Goal: Task Accomplishment & Management: Use online tool/utility

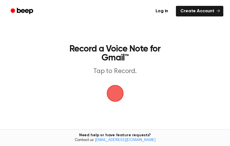
click at [118, 98] on span "button" at bounding box center [115, 94] width 22 height 22
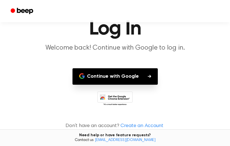
scroll to position [23, 0]
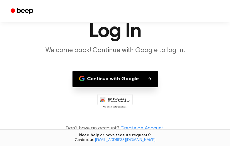
click at [132, 75] on button "Continue with Google" at bounding box center [115, 79] width 85 height 16
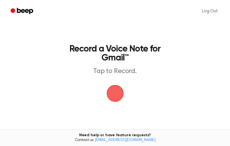
click at [115, 99] on span "button" at bounding box center [116, 94] width 16 height 16
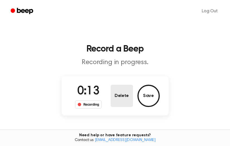
click at [124, 93] on button "Delete" at bounding box center [122, 96] width 22 height 22
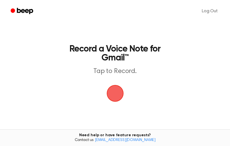
click at [113, 99] on span "button" at bounding box center [116, 94] width 16 height 16
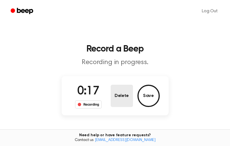
click at [116, 99] on button "Delete" at bounding box center [122, 96] width 22 height 22
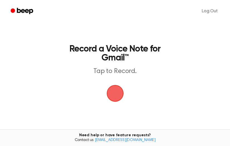
click at [116, 99] on span "button" at bounding box center [116, 94] width 16 height 16
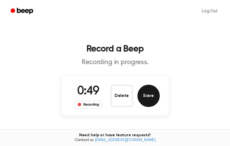
click at [149, 94] on button "Save" at bounding box center [149, 96] width 22 height 22
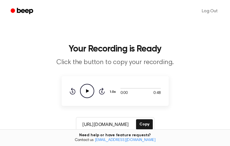
click at [88, 91] on icon at bounding box center [87, 91] width 3 height 4
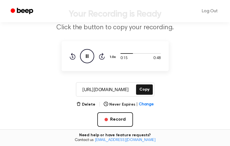
scroll to position [38, 0]
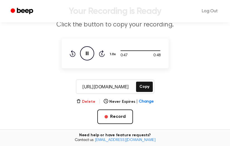
click at [87, 104] on button "Delete" at bounding box center [86, 102] width 19 height 6
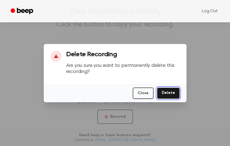
click at [165, 94] on button "Delete" at bounding box center [168, 93] width 23 height 11
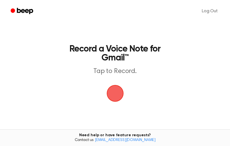
click at [122, 94] on span "button" at bounding box center [115, 94] width 20 height 20
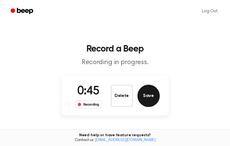
click at [141, 96] on button "Save" at bounding box center [149, 96] width 22 height 22
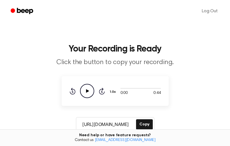
click at [85, 96] on icon "Play Audio" at bounding box center [87, 91] width 14 height 14
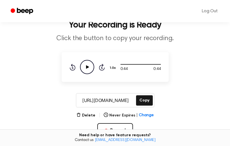
scroll to position [24, 0]
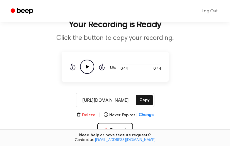
click at [87, 114] on button "Delete" at bounding box center [86, 116] width 19 height 6
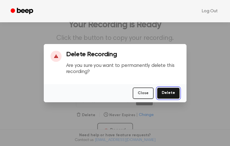
click at [163, 91] on button "Delete" at bounding box center [168, 93] width 23 height 11
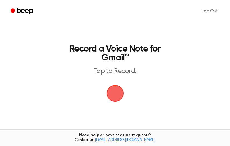
click at [119, 94] on span "button" at bounding box center [115, 93] width 17 height 17
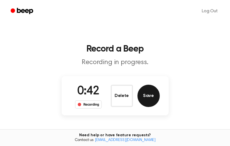
click at [148, 96] on button "Save" at bounding box center [149, 96] width 22 height 22
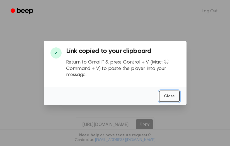
click at [163, 96] on button "Close" at bounding box center [169, 96] width 21 height 11
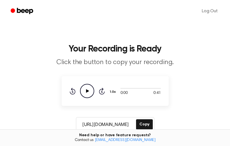
click at [90, 91] on icon "Play Audio" at bounding box center [87, 91] width 14 height 14
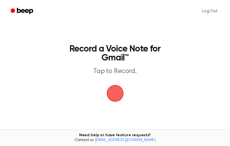
click at [118, 90] on span "button" at bounding box center [115, 93] width 17 height 17
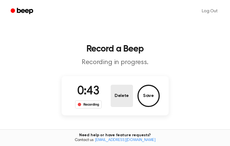
click at [116, 102] on button "Delete" at bounding box center [122, 96] width 22 height 22
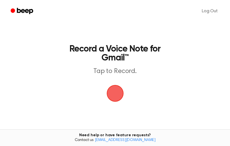
click at [116, 98] on span "button" at bounding box center [115, 93] width 17 height 17
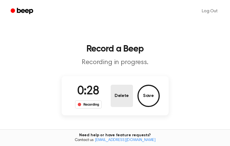
click at [113, 99] on button "Delete" at bounding box center [122, 96] width 22 height 22
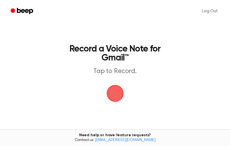
click at [113, 99] on span "button" at bounding box center [115, 94] width 18 height 18
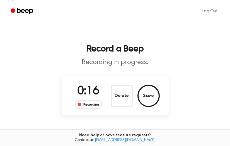
click at [113, 99] on button "Delete" at bounding box center [122, 96] width 22 height 22
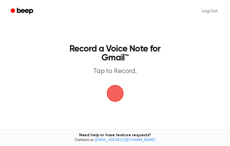
click at [113, 99] on span "button" at bounding box center [115, 93] width 17 height 17
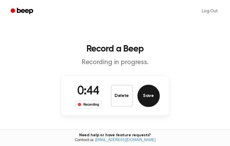
click at [148, 102] on button "Save" at bounding box center [149, 96] width 22 height 22
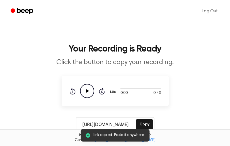
click at [90, 94] on icon "Play Audio" at bounding box center [87, 91] width 14 height 14
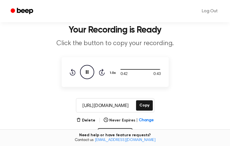
scroll to position [28, 0]
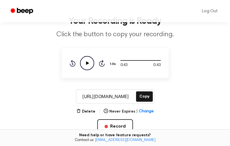
click at [90, 115] on div "Delete | Never Expires | Change" at bounding box center [116, 111] width 78 height 7
click at [90, 113] on button "Delete" at bounding box center [86, 112] width 19 height 6
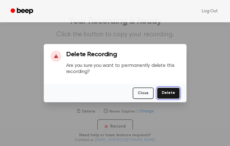
click at [165, 91] on button "Delete" at bounding box center [168, 93] width 23 height 11
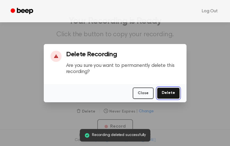
click at [165, 91] on button "Delete" at bounding box center [168, 93] width 23 height 11
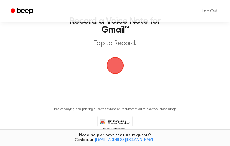
click at [117, 68] on span "button" at bounding box center [115, 66] width 20 height 20
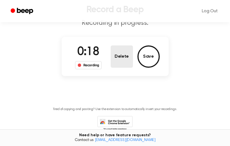
click at [120, 62] on button "Delete" at bounding box center [122, 57] width 22 height 22
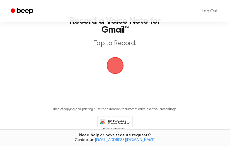
click at [120, 62] on span "button" at bounding box center [115, 65] width 19 height 19
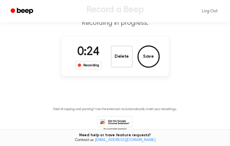
click at [120, 62] on button "Delete" at bounding box center [122, 57] width 22 height 22
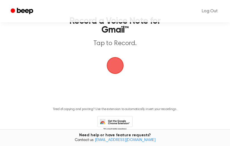
click at [118, 64] on span "button" at bounding box center [115, 65] width 29 height 29
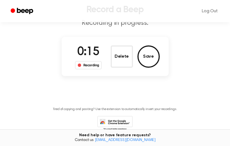
click at [118, 64] on button "Delete" at bounding box center [122, 57] width 22 height 22
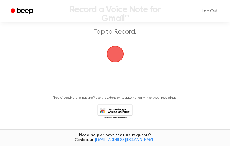
scroll to position [28, 0]
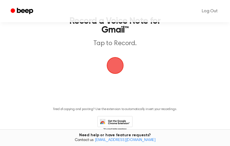
click at [118, 64] on span "button" at bounding box center [115, 65] width 29 height 29
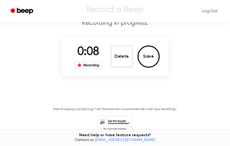
click at [118, 64] on button "Delete" at bounding box center [122, 57] width 22 height 22
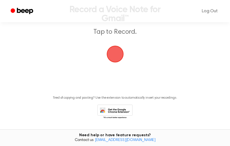
scroll to position [28, 0]
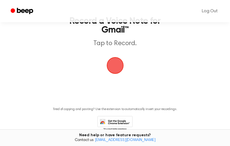
click at [118, 64] on span "button" at bounding box center [115, 66] width 22 height 22
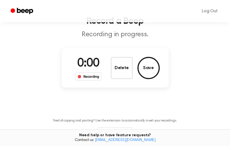
scroll to position [39, 0]
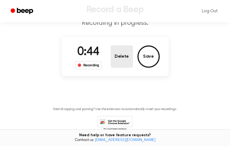
click at [118, 65] on button "Delete" at bounding box center [122, 57] width 22 height 22
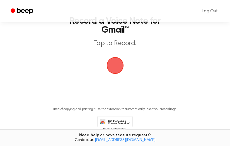
click at [118, 66] on span "button" at bounding box center [115, 66] width 20 height 20
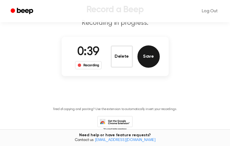
click at [145, 63] on button "Save" at bounding box center [149, 57] width 22 height 22
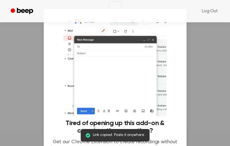
scroll to position [86, 0]
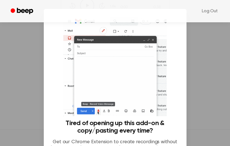
click at [51, 67] on div "Tired of opening up this add-on & copy/pasting every time? Get our Chrome Exten…" at bounding box center [116, 86] width 130 height 141
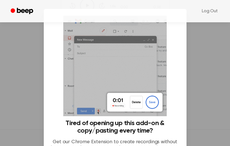
click at [176, 57] on div "Tired of opening up this add-on & copy/pasting every time? Get our Chrome Exten…" at bounding box center [116, 86] width 130 height 141
click at [151, 41] on img at bounding box center [115, 66] width 104 height 101
click at [105, 23] on img at bounding box center [115, 66] width 104 height 101
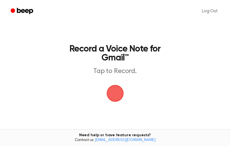
click at [114, 95] on span "button" at bounding box center [115, 94] width 18 height 18
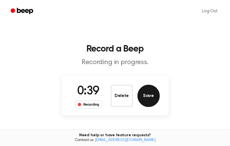
click at [151, 100] on button "Save" at bounding box center [149, 96] width 22 height 22
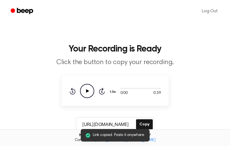
click at [92, 91] on icon "Play Audio" at bounding box center [87, 91] width 14 height 14
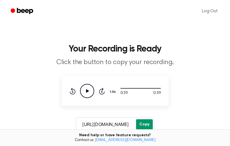
click at [146, 123] on button "Copy" at bounding box center [144, 125] width 17 height 10
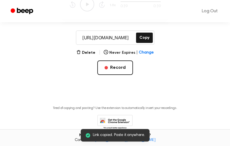
scroll to position [87, 0]
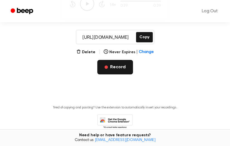
click at [115, 68] on button "Record" at bounding box center [115, 67] width 36 height 15
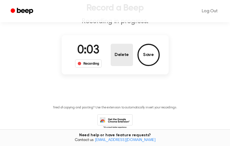
click at [118, 59] on button "Delete" at bounding box center [122, 55] width 22 height 22
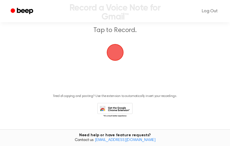
scroll to position [30, 0]
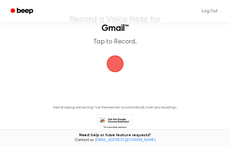
click at [118, 61] on span "button" at bounding box center [116, 64] width 16 height 16
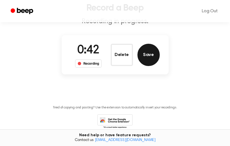
click at [144, 57] on button "Save" at bounding box center [149, 55] width 22 height 22
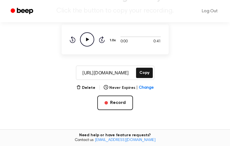
scroll to position [0, 0]
click at [92, 38] on icon "Play Audio" at bounding box center [87, 39] width 14 height 14
click at [90, 90] on button "Delete" at bounding box center [86, 88] width 19 height 6
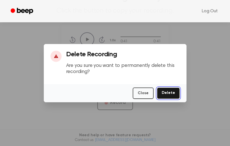
click at [170, 97] on button "Delete" at bounding box center [168, 93] width 23 height 11
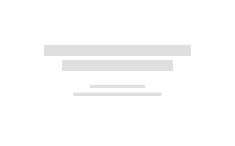
click at [133, 116] on div at bounding box center [117, 73] width 235 height 146
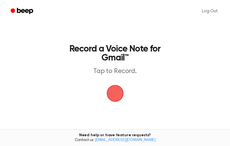
click at [115, 95] on span "button" at bounding box center [115, 94] width 24 height 24
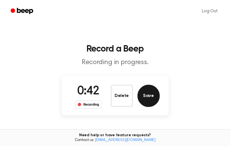
click at [148, 101] on button "Save" at bounding box center [149, 96] width 22 height 22
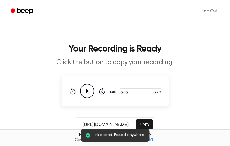
click at [80, 92] on circle at bounding box center [87, 91] width 14 height 14
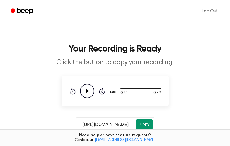
click at [149, 126] on button "Copy" at bounding box center [144, 125] width 17 height 10
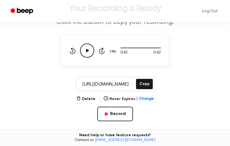
scroll to position [43, 0]
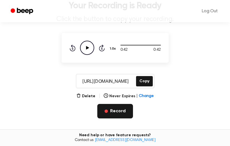
click at [125, 111] on button "Record" at bounding box center [115, 111] width 36 height 15
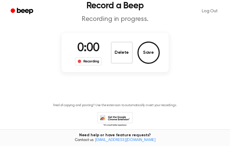
scroll to position [0, 0]
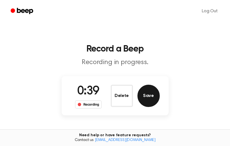
click at [142, 99] on button "Save" at bounding box center [149, 96] width 22 height 22
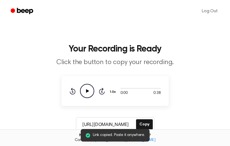
click at [88, 88] on icon "Play Audio" at bounding box center [87, 91] width 14 height 14
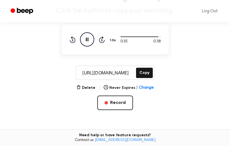
scroll to position [53, 0]
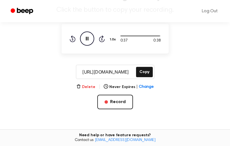
click at [92, 89] on button "Delete" at bounding box center [86, 87] width 19 height 6
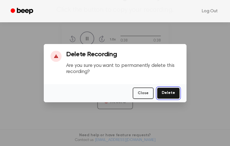
click at [164, 92] on button "Delete" at bounding box center [168, 93] width 23 height 11
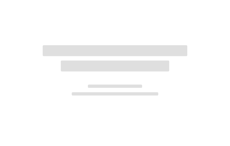
scroll to position [53, 0]
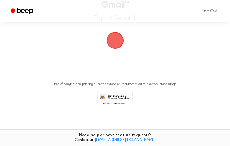
click at [118, 47] on span "button" at bounding box center [116, 41] width 16 height 16
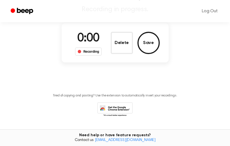
scroll to position [65, 0]
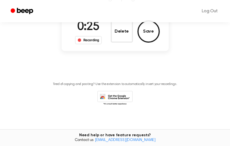
click at [118, 46] on div "0:25 Recording Delete Save" at bounding box center [115, 31] width 107 height 39
click at [120, 31] on button "Delete" at bounding box center [122, 31] width 22 height 22
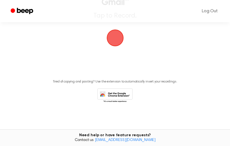
scroll to position [53, 0]
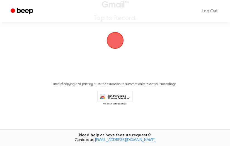
click at [119, 46] on span "button" at bounding box center [115, 40] width 17 height 17
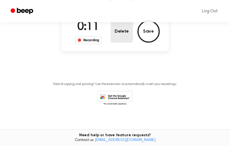
click at [120, 42] on button "Delete" at bounding box center [122, 31] width 22 height 22
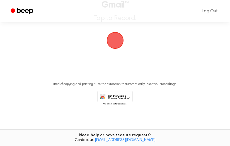
click at [120, 42] on span "button" at bounding box center [116, 41] width 16 height 16
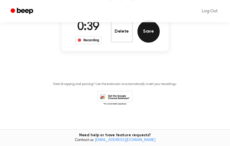
click at [147, 28] on button "Save" at bounding box center [149, 31] width 22 height 22
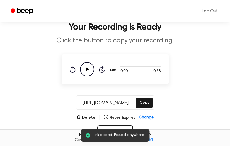
scroll to position [22, 0]
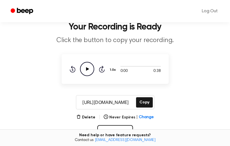
click at [83, 69] on icon "Play Audio" at bounding box center [87, 69] width 14 height 14
click at [142, 102] on button "Copy" at bounding box center [144, 102] width 17 height 10
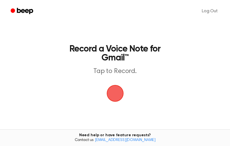
click at [112, 90] on span "button" at bounding box center [116, 94] width 16 height 16
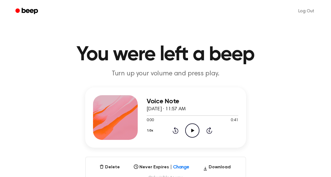
click at [187, 129] on icon "Play Audio" at bounding box center [192, 130] width 14 height 14
click at [192, 129] on icon "Play Audio" at bounding box center [192, 130] width 14 height 14
